Goal: Task Accomplishment & Management: Use online tool/utility

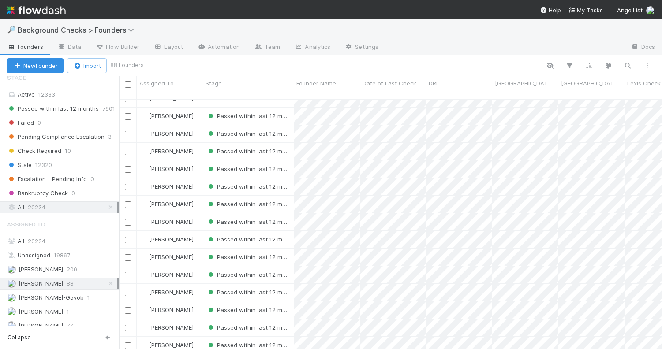
scroll to position [52, 0]
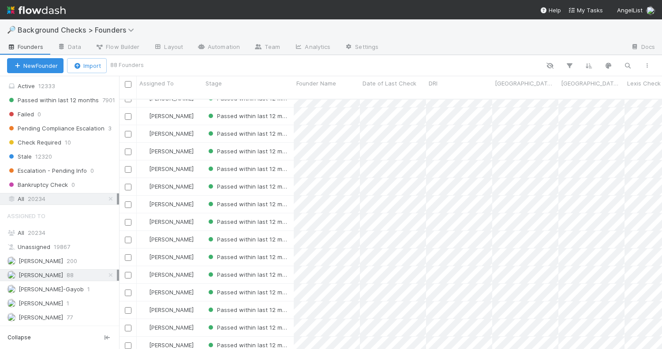
click at [79, 278] on div "Lisa Ellwood 88" at bounding box center [62, 275] width 110 height 11
click at [75, 125] on span "Pending Compliance Escalation" at bounding box center [55, 128] width 97 height 11
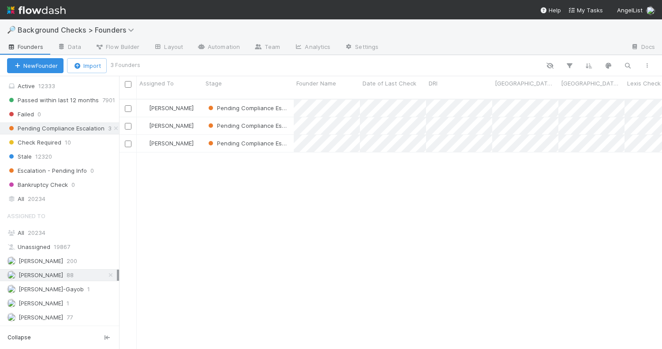
scroll to position [257, 543]
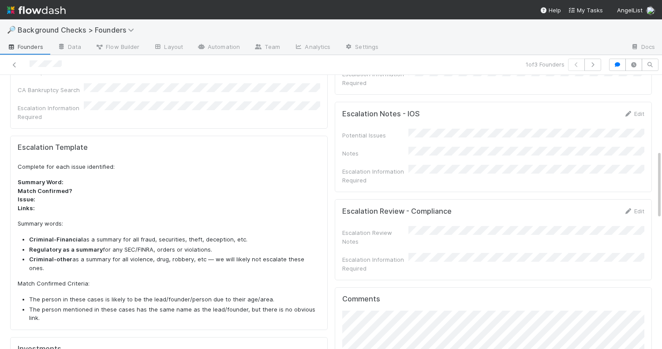
scroll to position [320, 0]
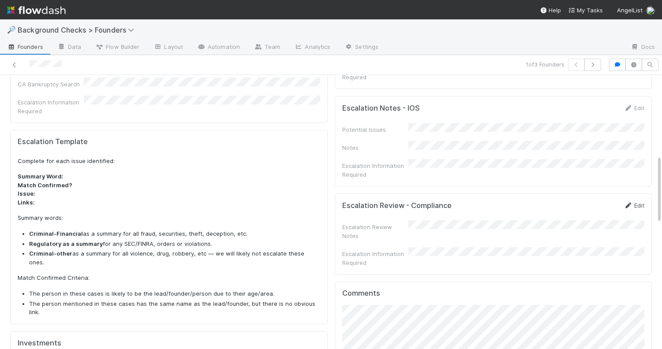
click at [633, 202] on link "Edit" at bounding box center [634, 205] width 21 height 7
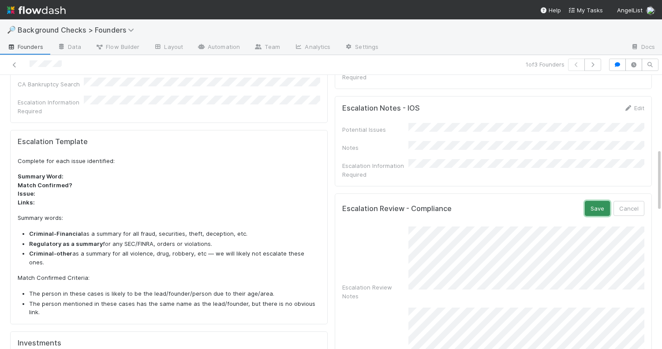
click at [593, 201] on button "Save" at bounding box center [597, 208] width 25 height 15
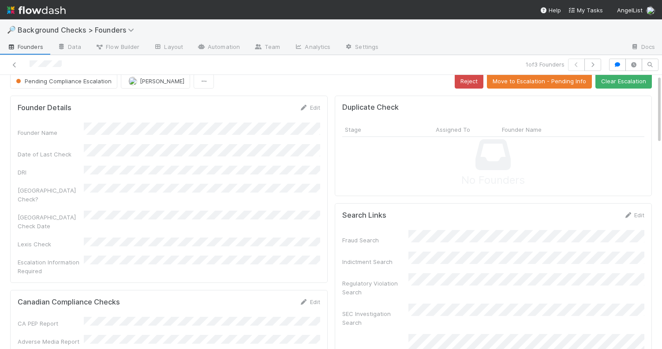
scroll to position [0, 0]
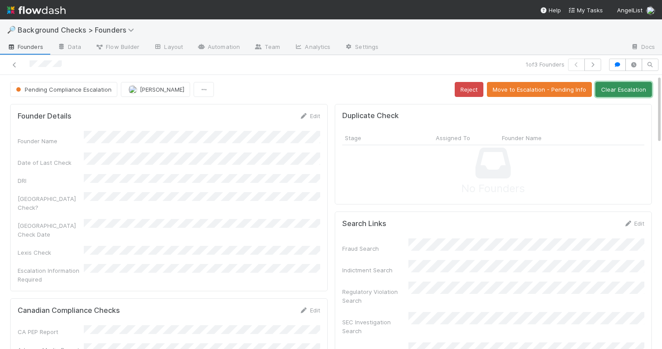
click at [634, 87] on button "Clear Escalation" at bounding box center [624, 89] width 56 height 15
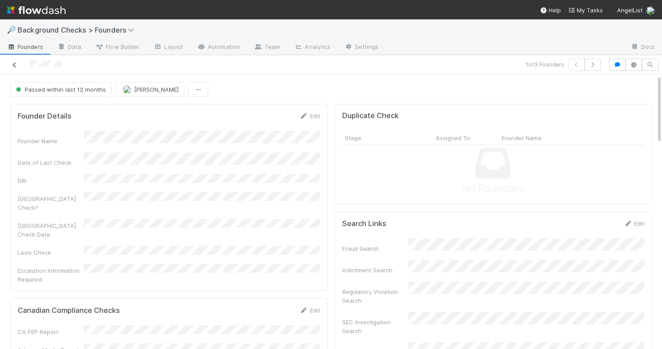
click at [12, 65] on icon at bounding box center [14, 65] width 9 height 6
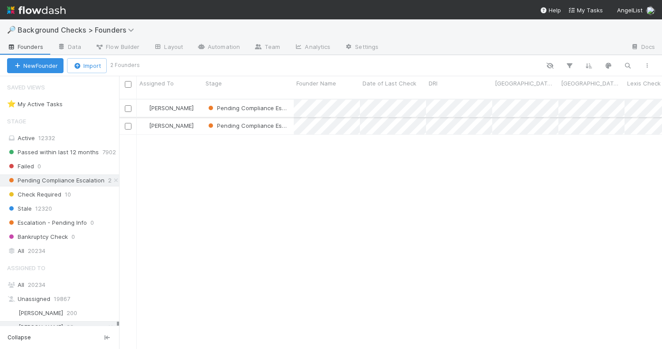
scroll to position [257, 543]
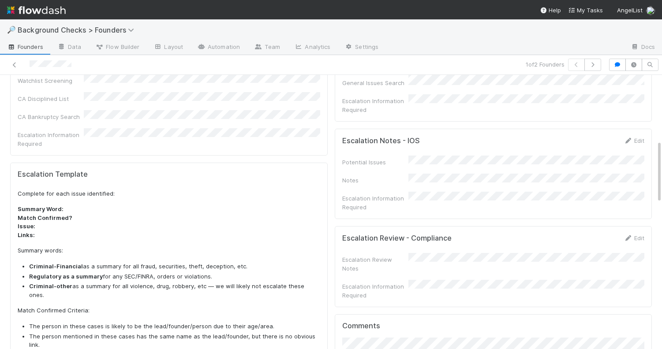
scroll to position [289, 0]
click at [632, 235] on icon at bounding box center [628, 238] width 9 height 6
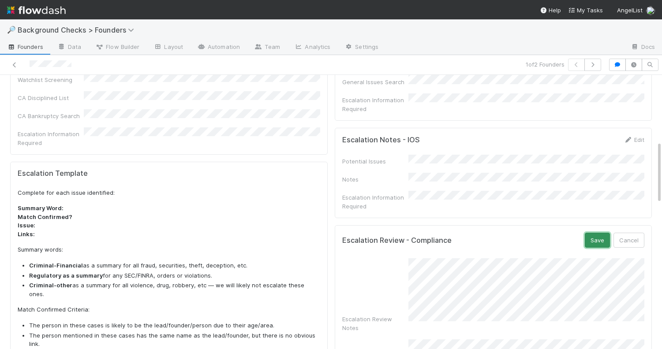
click at [596, 233] on button "Save" at bounding box center [597, 240] width 25 height 15
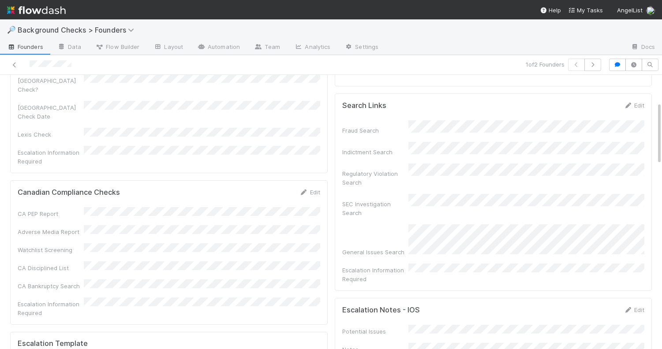
scroll to position [0, 0]
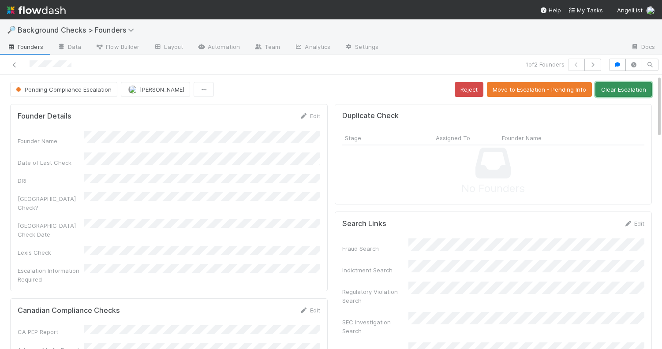
click at [615, 87] on button "Clear Escalation" at bounding box center [624, 89] width 56 height 15
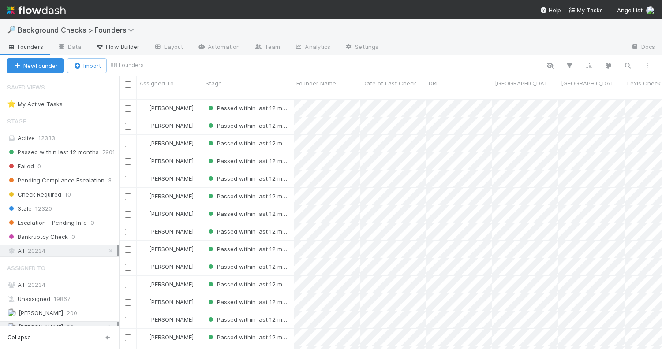
scroll to position [257, 543]
click at [86, 179] on span "Pending Compliance Escalation" at bounding box center [55, 180] width 97 height 11
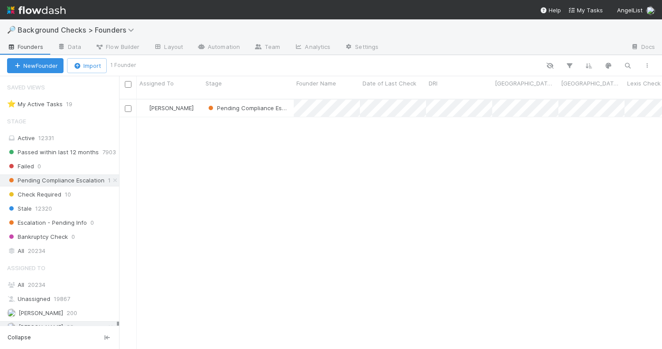
scroll to position [257, 543]
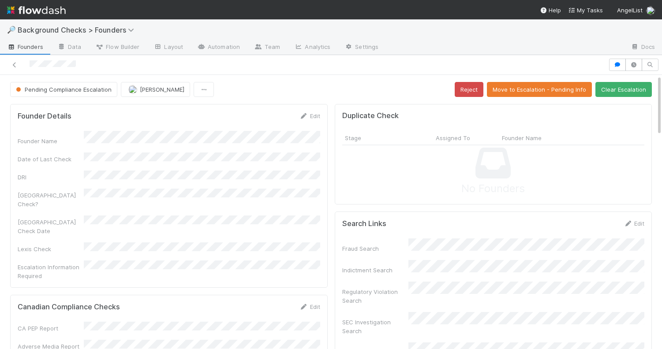
click at [141, 140] on form "Founder Details Edit Founder Name Date of Last Check DRI Canada Check? Canada C…" at bounding box center [169, 196] width 303 height 169
click at [240, 303] on div "Canadian Compliance Checks Edit" at bounding box center [169, 307] width 303 height 9
click at [472, 93] on button "Reject" at bounding box center [469, 89] width 29 height 15
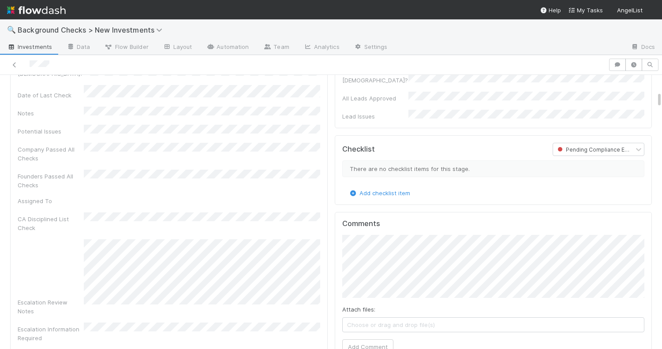
scroll to position [581, 0]
click at [371, 341] on button "Add Comment" at bounding box center [367, 348] width 51 height 15
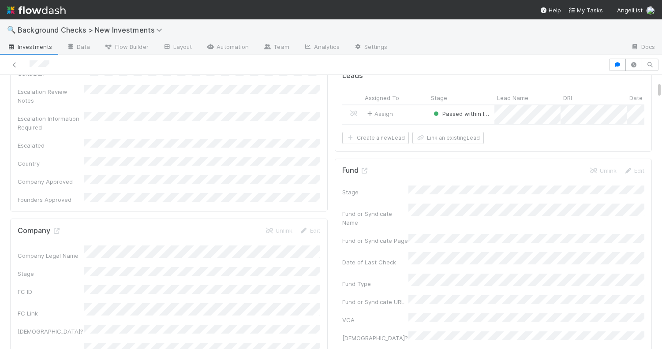
scroll to position [0, 0]
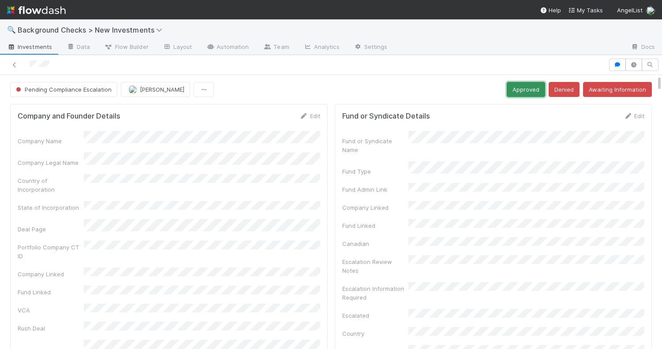
click at [521, 91] on button "Approved" at bounding box center [526, 89] width 38 height 15
